Goal: Answer question/provide support

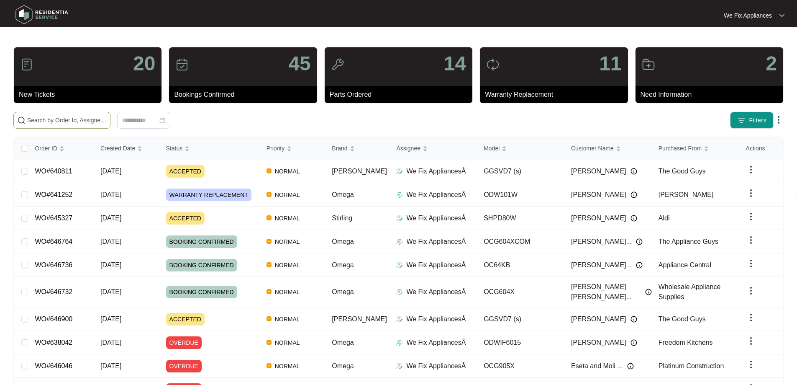
paste input "646121"
type input "646121"
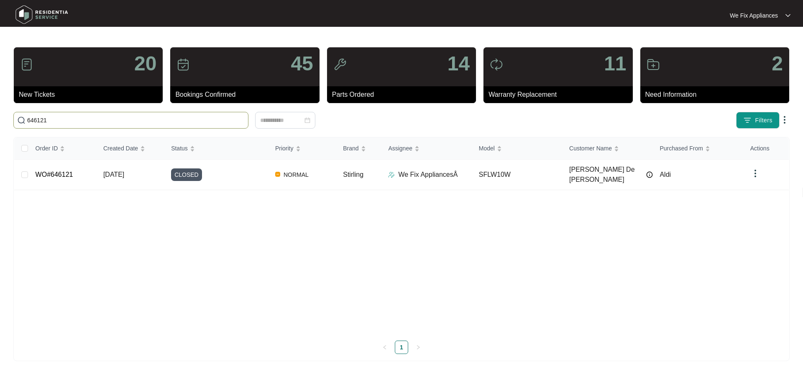
drag, startPoint x: 51, startPoint y: 121, endPoint x: 0, endPoint y: 117, distance: 51.2
click at [0, 117] on main "20 New Tickets 45 Bookings Confirmed 14 Parts Ordered 11 Warranty Replacement 2…" at bounding box center [401, 192] width 803 height 385
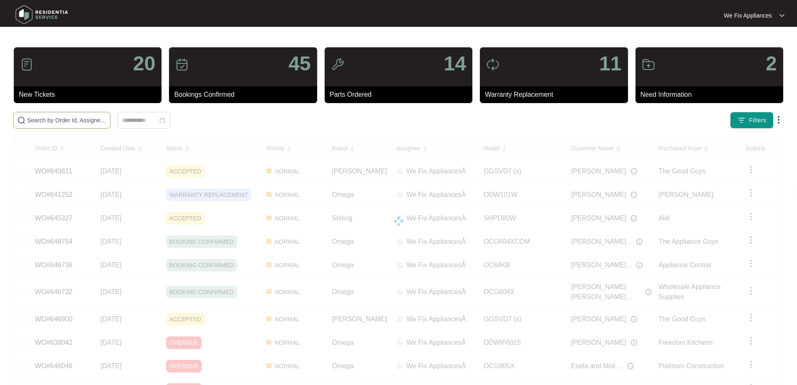
paste input "643977"
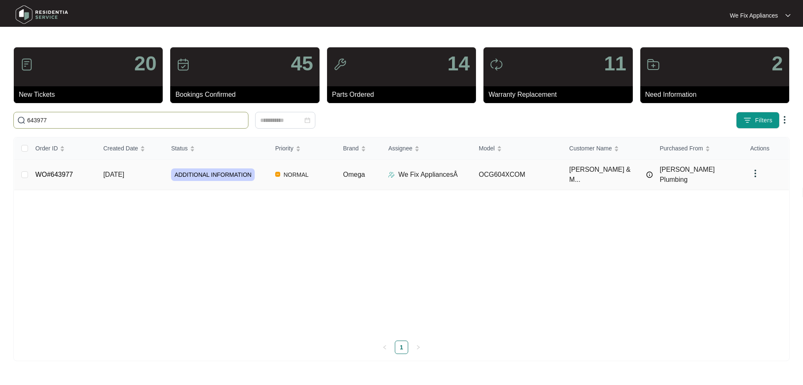
type input "643977"
click at [50, 171] on link "WO#643977" at bounding box center [55, 174] width 38 height 7
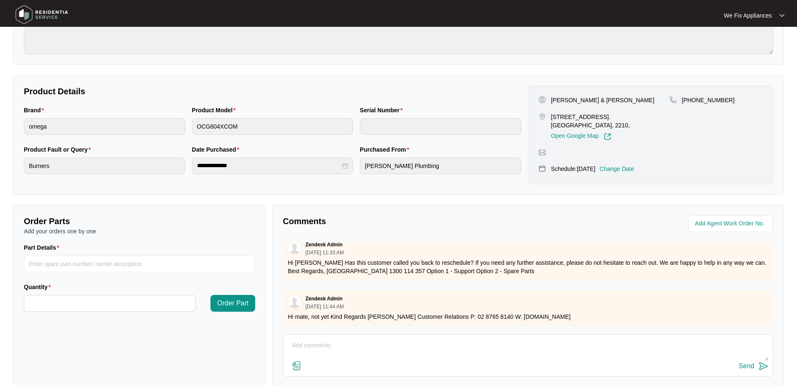
scroll to position [171, 0]
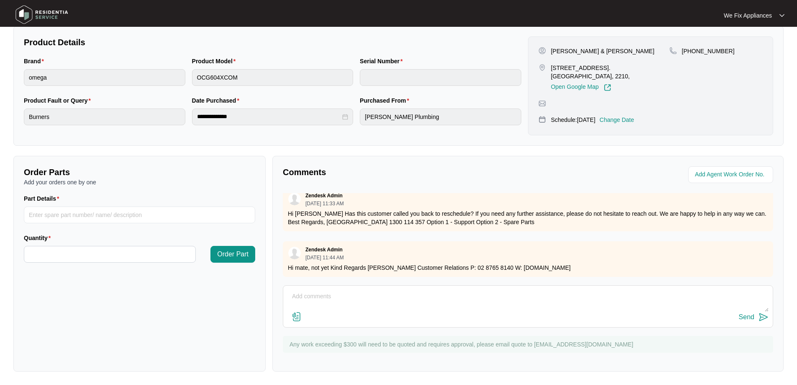
click at [325, 297] on textarea at bounding box center [527, 301] width 481 height 22
click at [751, 310] on textarea "Hi team, called tenant and he advised he will get real etstate to call us back …" at bounding box center [527, 301] width 481 height 22
type textarea "Hi team, called tenant and he advised he will get real etstate to call us back …"
click at [749, 314] on div "Send" at bounding box center [746, 317] width 15 height 8
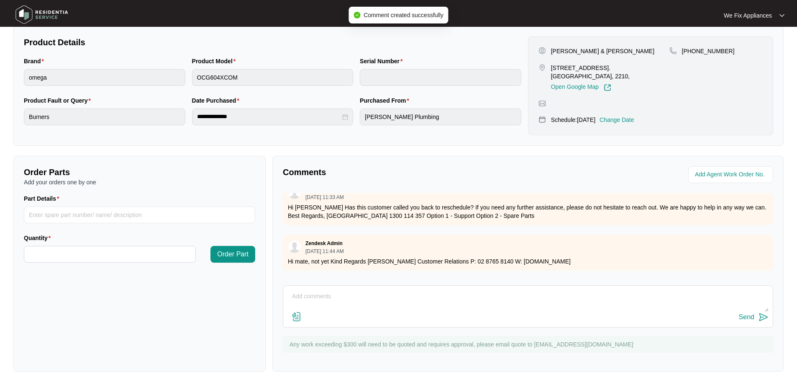
click at [49, 16] on img at bounding box center [42, 14] width 59 height 25
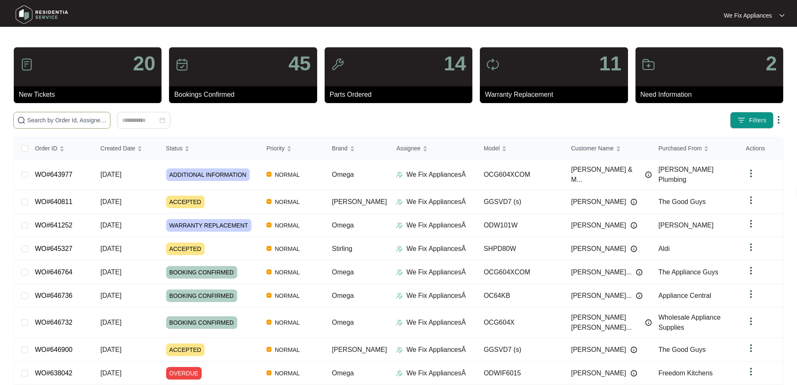
paste input "642309"
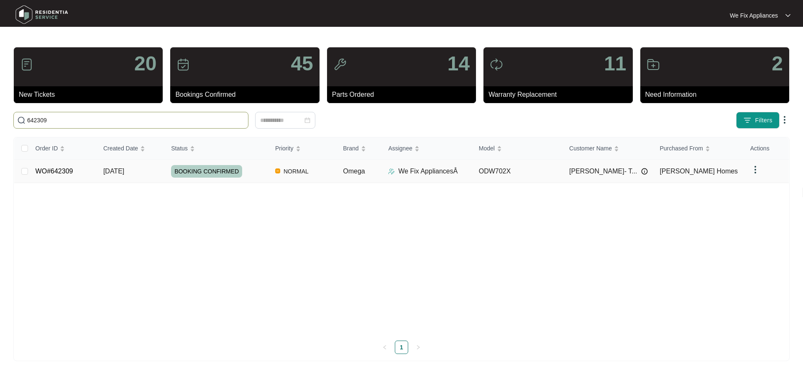
type input "642309"
click at [52, 165] on td "WO#642309" at bounding box center [63, 170] width 68 height 23
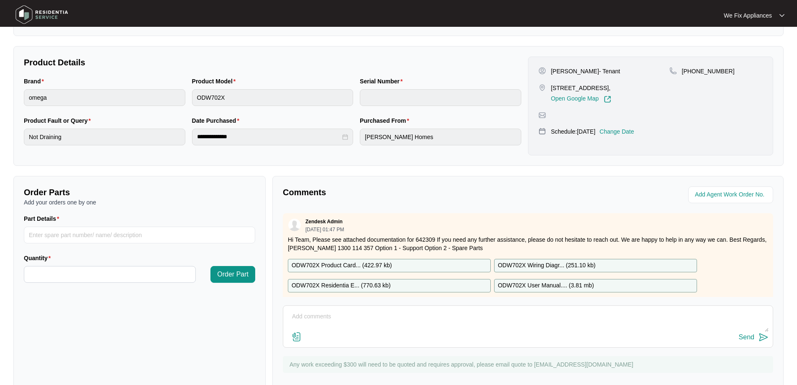
scroll to position [167, 0]
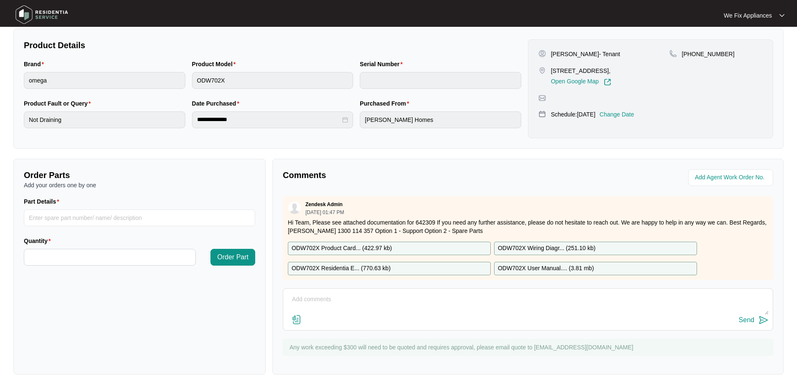
click at [480, 298] on textarea at bounding box center [527, 303] width 481 height 22
type textarea "Hi team, left message for customer to call back and book on a time for both dis…"
click at [742, 319] on div "Send" at bounding box center [746, 320] width 15 height 8
click at [47, 13] on img at bounding box center [42, 14] width 59 height 25
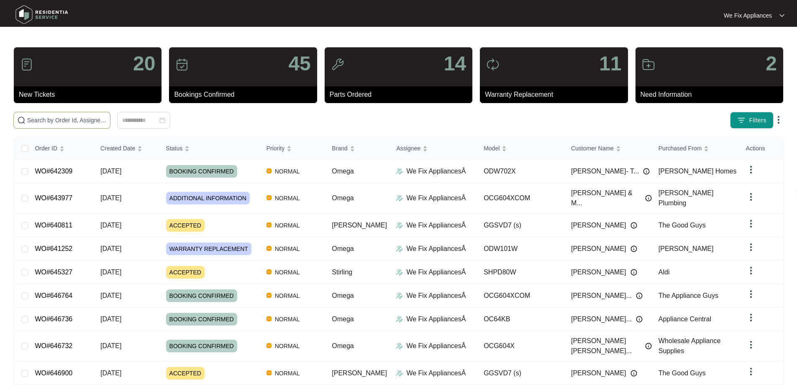
drag, startPoint x: 77, startPoint y: 115, endPoint x: 60, endPoint y: 119, distance: 17.7
paste input "642201"
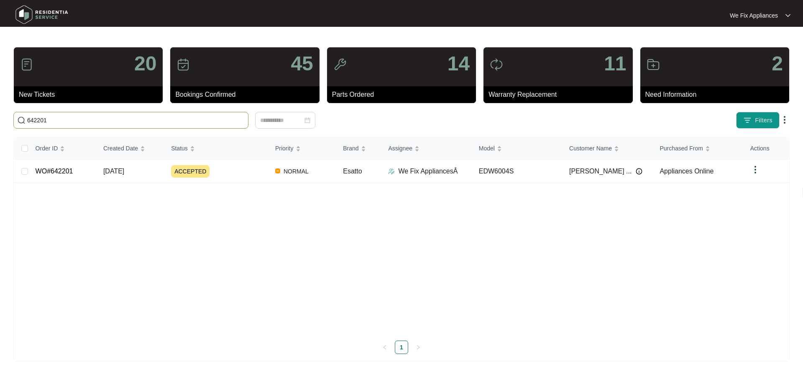
type input "642201"
